Goal: Information Seeking & Learning: Check status

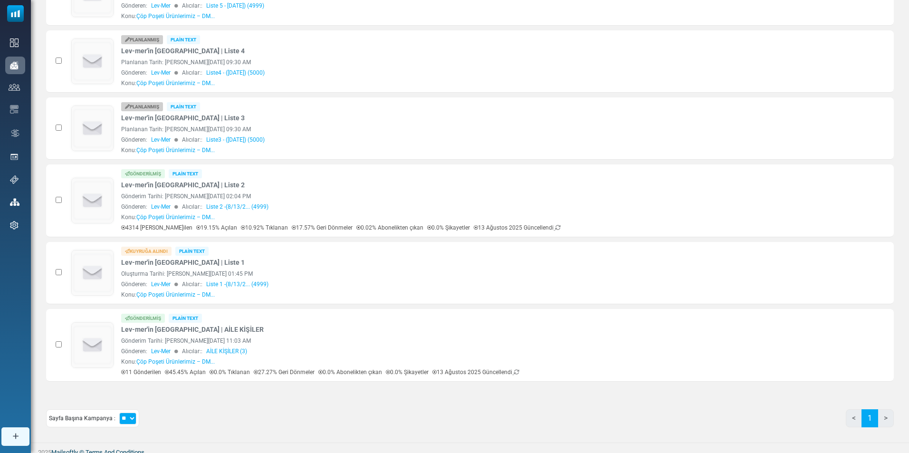
scroll to position [288, 0]
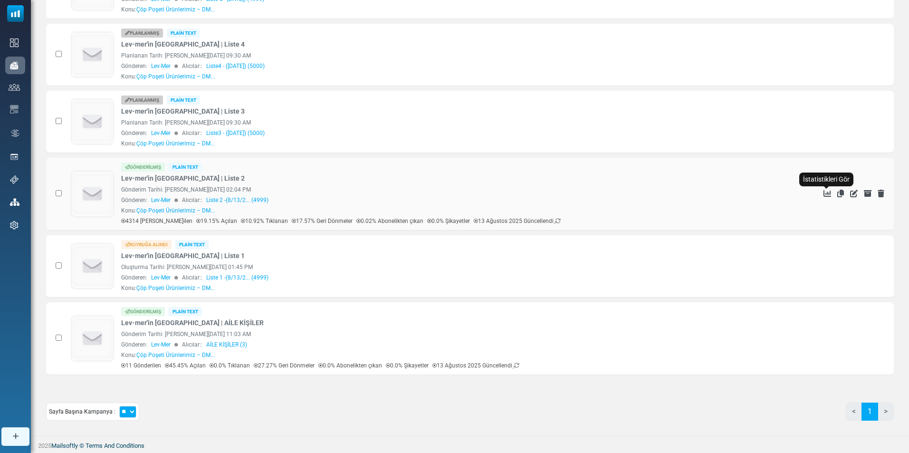
click at [827, 193] on icon "İstatistikleri Gör" at bounding box center [827, 194] width 8 height 8
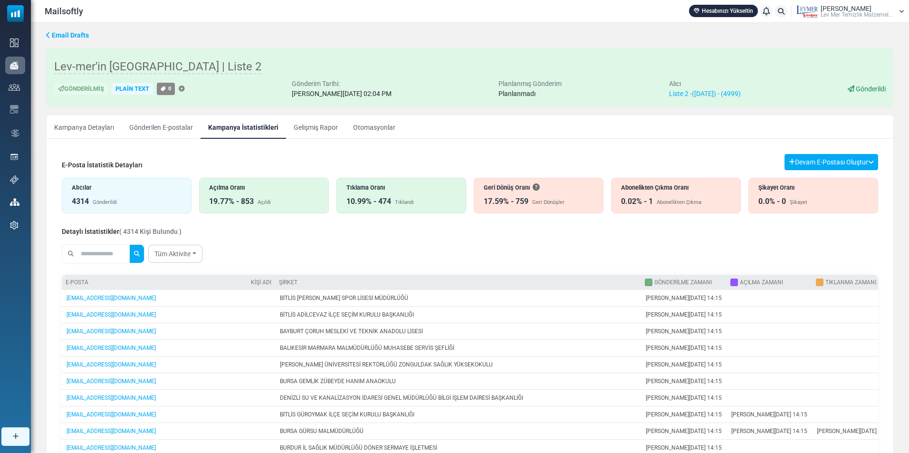
click at [48, 37] on icon at bounding box center [48, 35] width 4 height 7
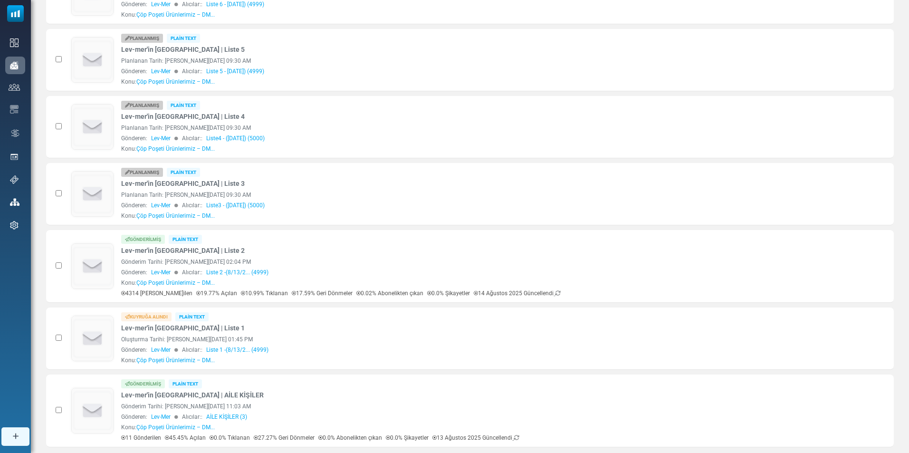
scroll to position [240, 0]
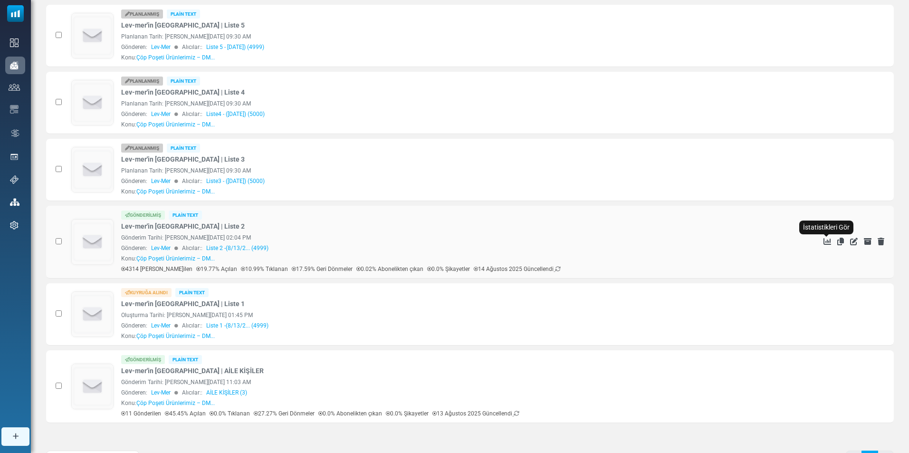
click at [824, 240] on icon "İstatistikleri Gör" at bounding box center [827, 242] width 8 height 8
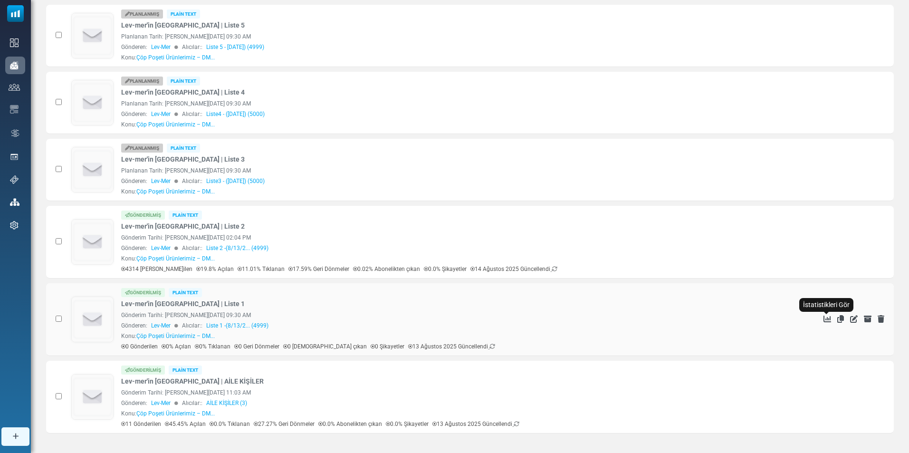
click at [826, 320] on icon "İstatistikleri Gör" at bounding box center [827, 319] width 8 height 8
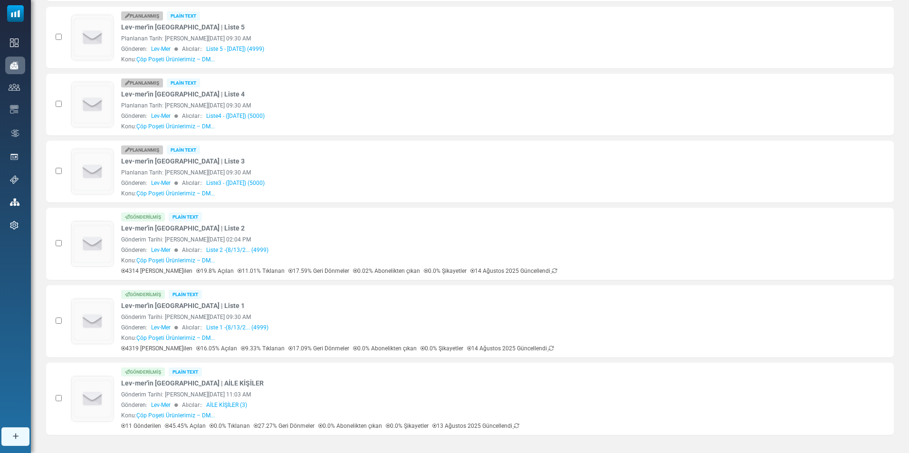
scroll to position [240, 0]
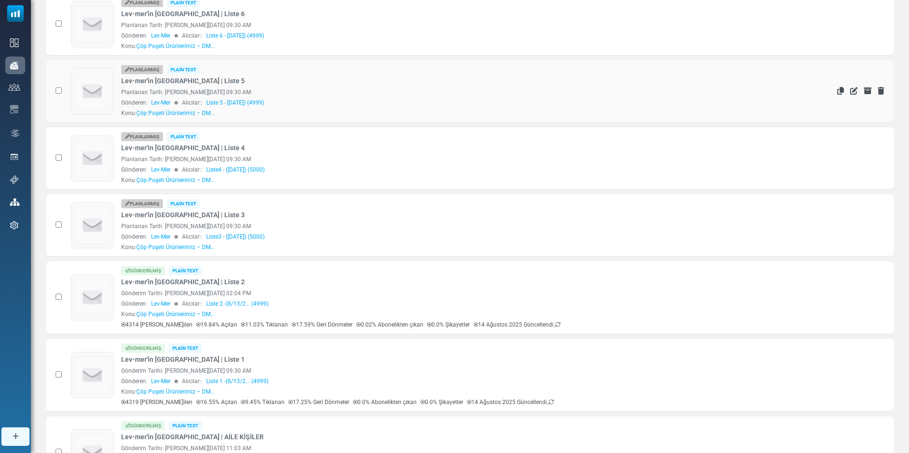
scroll to position [240, 0]
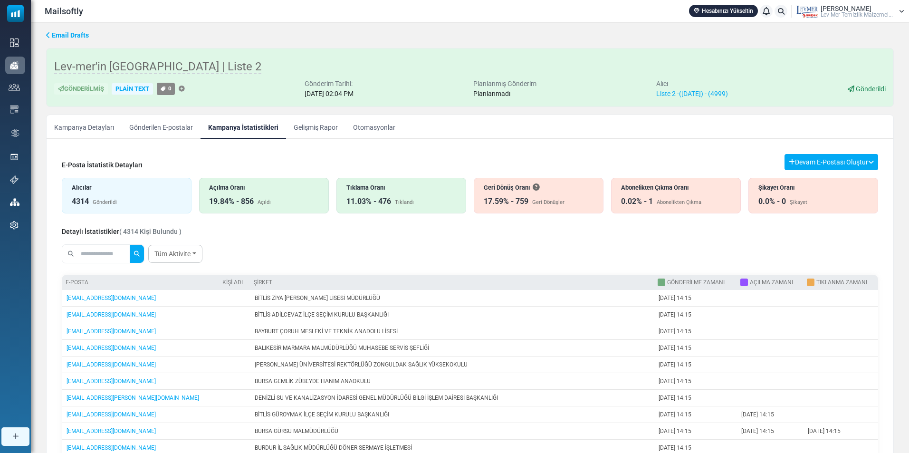
click at [651, 202] on div "0.02% - 1 Abonelikten Çıkma" at bounding box center [676, 201] width 110 height 11
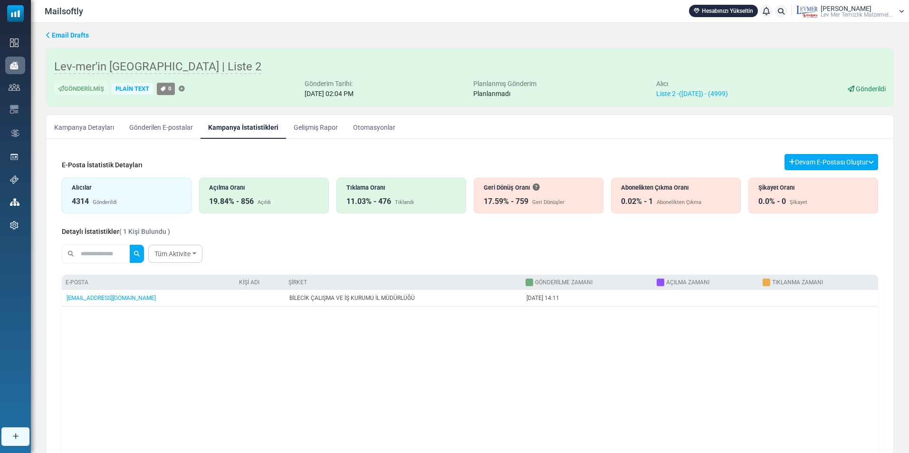
click at [247, 193] on div "Açılma Oranı 19.84% - 856 Açıldı" at bounding box center [264, 196] width 130 height 36
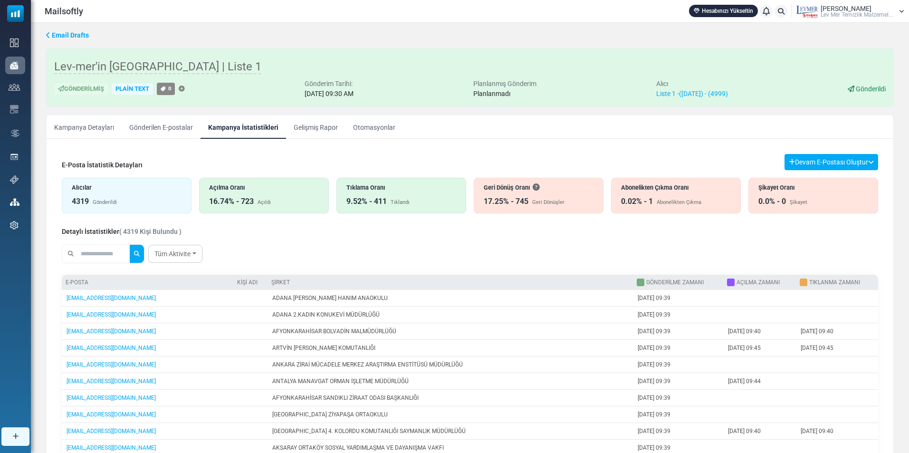
click at [655, 192] on div "Abonelikten Çıkma Oranı 0.02% - 1 Abonelikten Çıkma" at bounding box center [676, 196] width 130 height 36
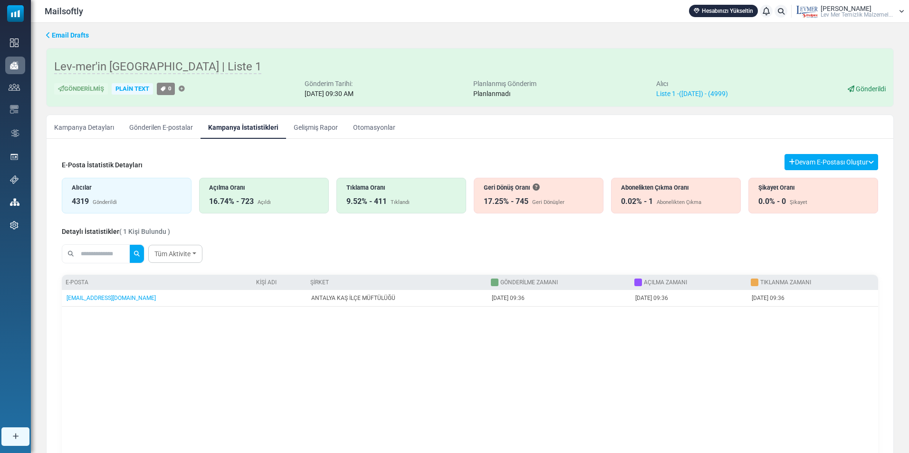
click at [238, 195] on div "Açılma Oranı 16.74% - 723 Açıldı" at bounding box center [264, 196] width 130 height 36
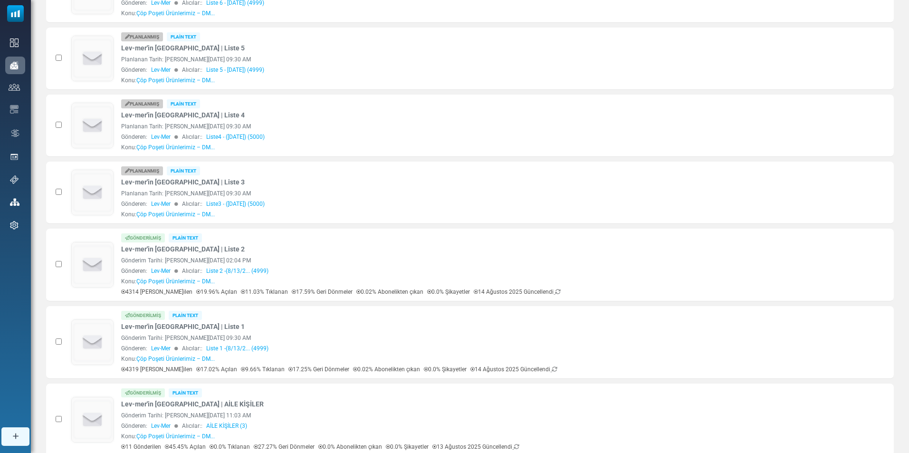
scroll to position [299, 0]
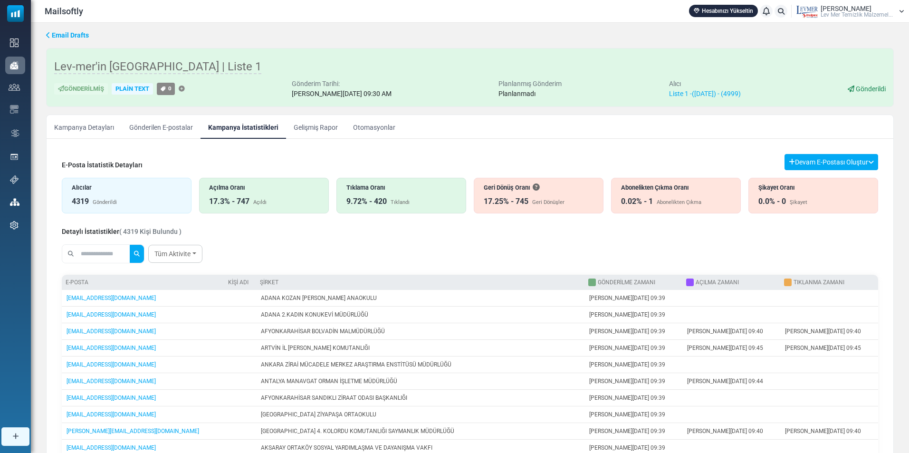
click at [304, 256] on div "Tüm Aktivite All Opens Not opened Clicks Not clicked" at bounding box center [470, 253] width 816 height 27
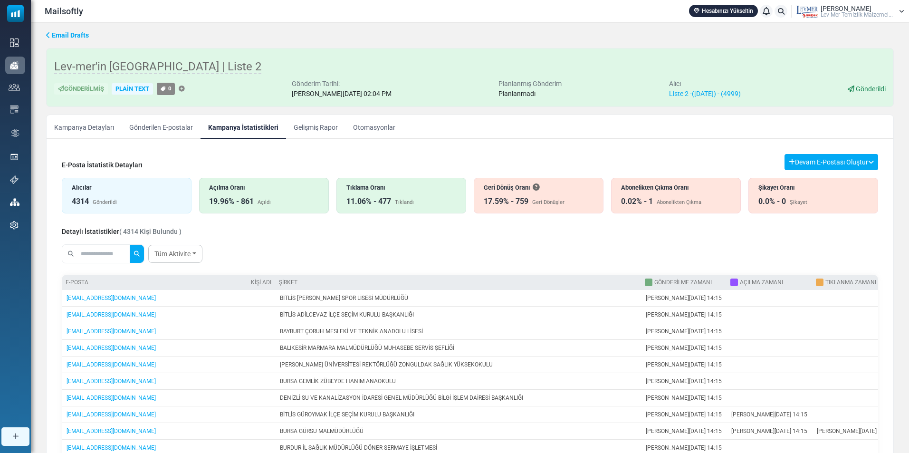
drag, startPoint x: 540, startPoint y: 98, endPoint x: 515, endPoint y: 159, distance: 65.4
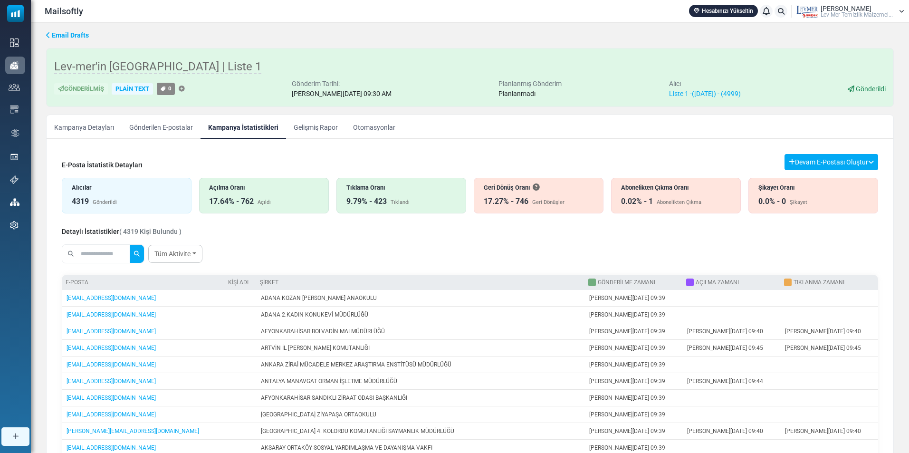
click at [687, 199] on div "Abonelikten Çıkma" at bounding box center [678, 203] width 45 height 8
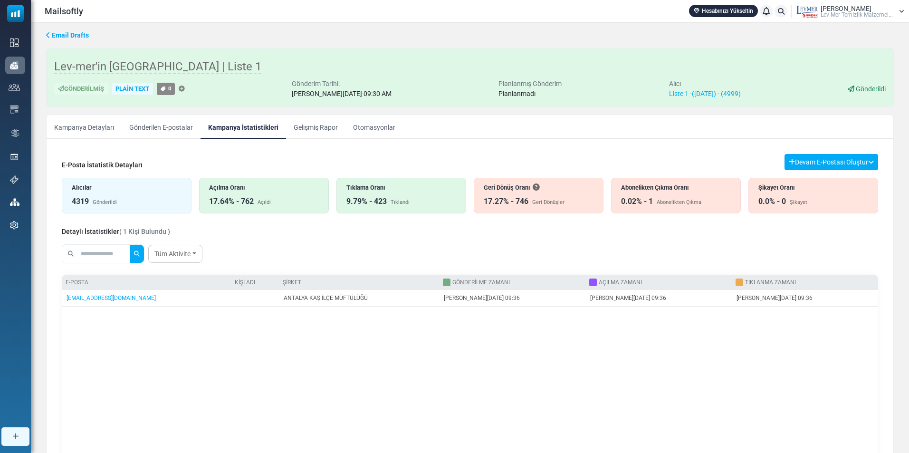
click at [243, 197] on div "17.64% - 762" at bounding box center [231, 201] width 45 height 11
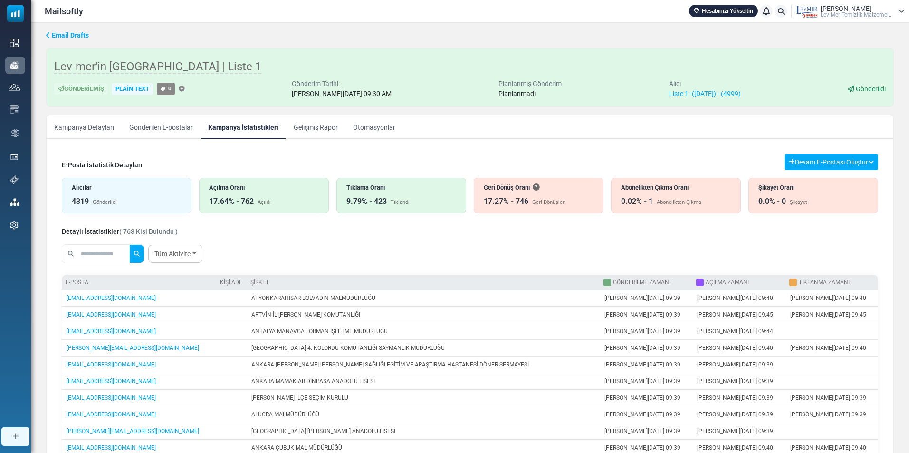
click at [199, 164] on div "E-Posta İstatistik Detayları Devam E-Postası Oluştur Filtre Sonucundan Bir List…" at bounding box center [470, 162] width 816 height 16
click at [122, 188] on div "Alıcılar" at bounding box center [127, 187] width 110 height 9
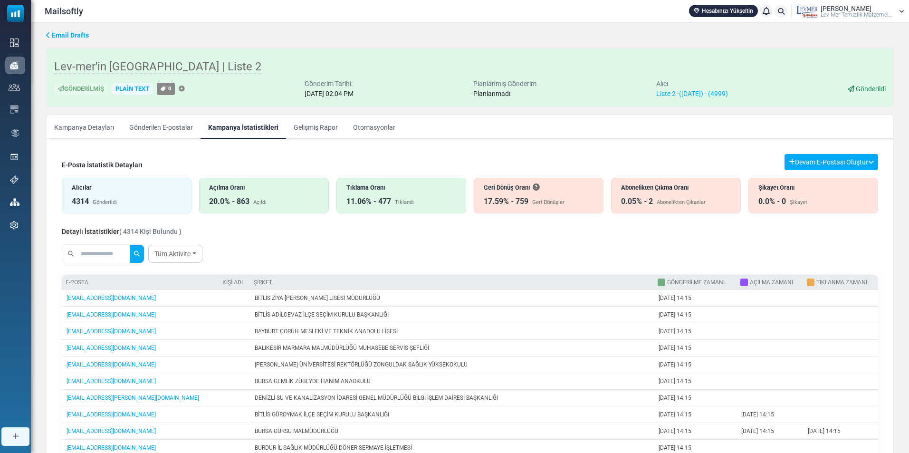
click at [688, 193] on div "Abonelikten Çıkma Oranı 0.05% - 2 Abonelikten Çıkanlar" at bounding box center [676, 196] width 130 height 36
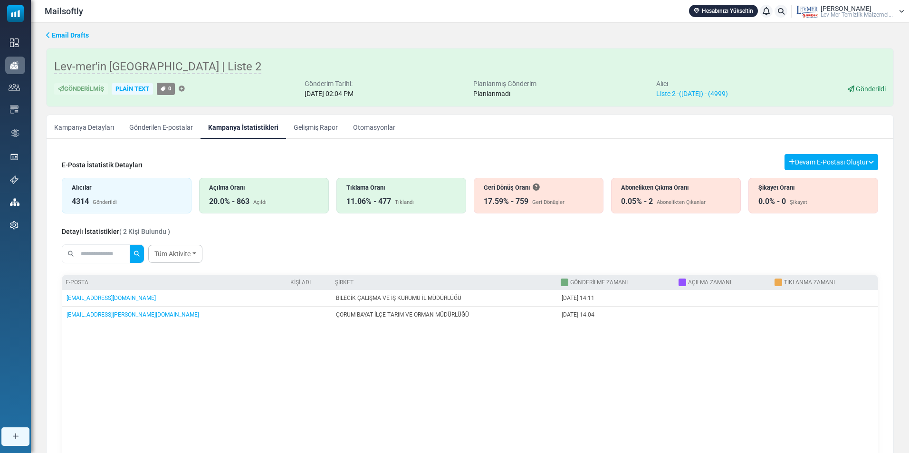
click at [266, 196] on div "20.0% - 863 Açıldı" at bounding box center [264, 201] width 110 height 11
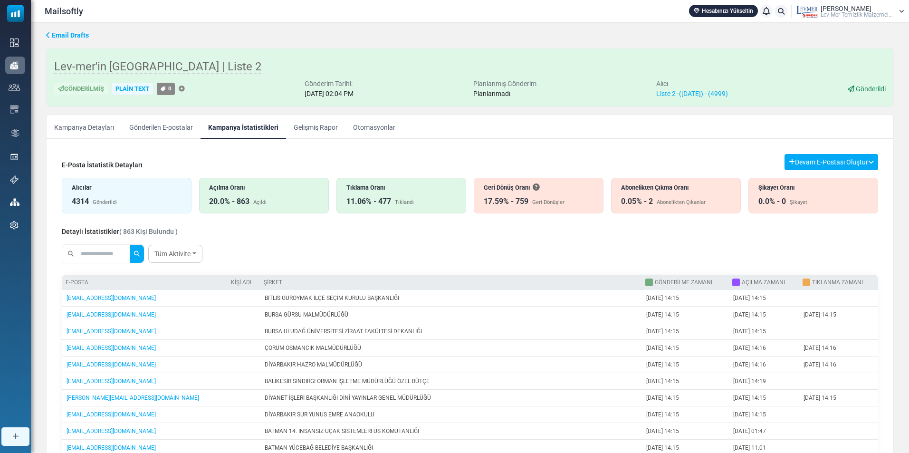
click at [154, 198] on div "4314 Gönderildi" at bounding box center [127, 201] width 110 height 11
